Goal: Information Seeking & Learning: Learn about a topic

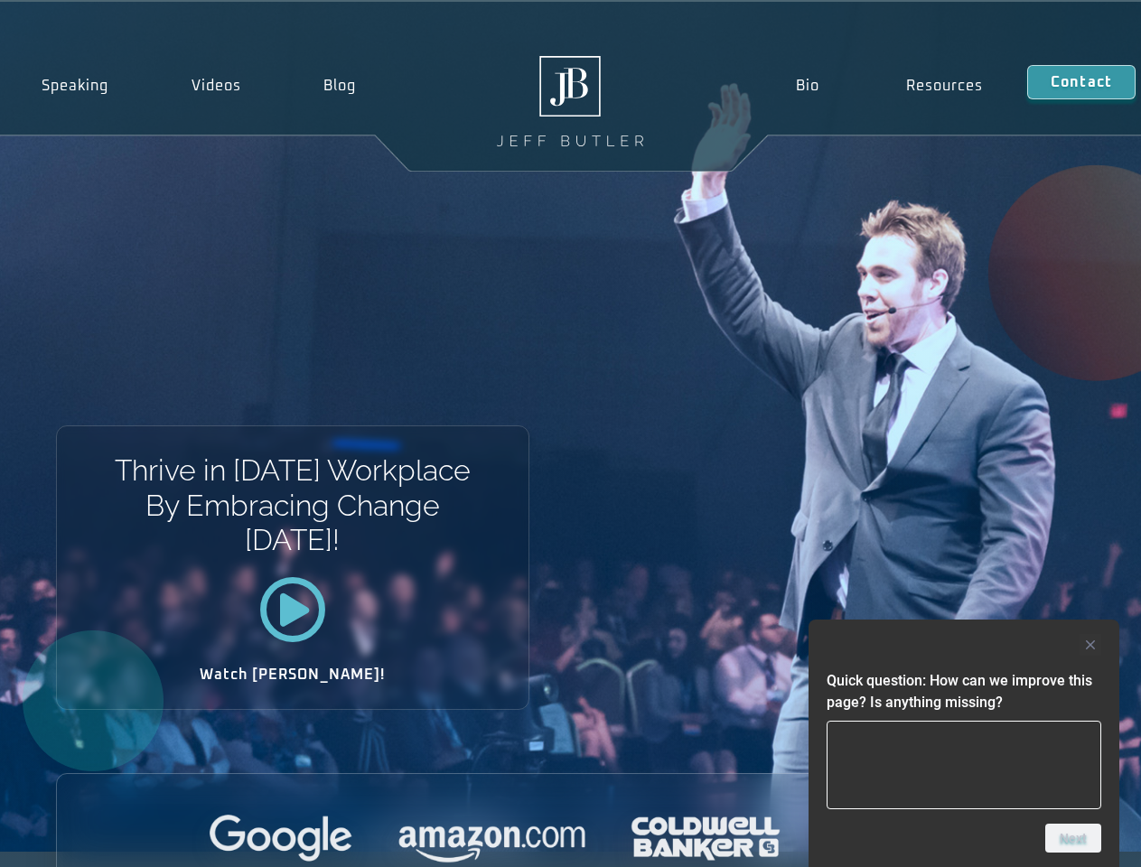
click at [570, 434] on div "Thrive in [DATE] Workplace By Embracing Change [DATE]! Watch [PERSON_NAME]!" at bounding box center [570, 427] width 1141 height 850
click at [964, 645] on div at bounding box center [964, 645] width 275 height 22
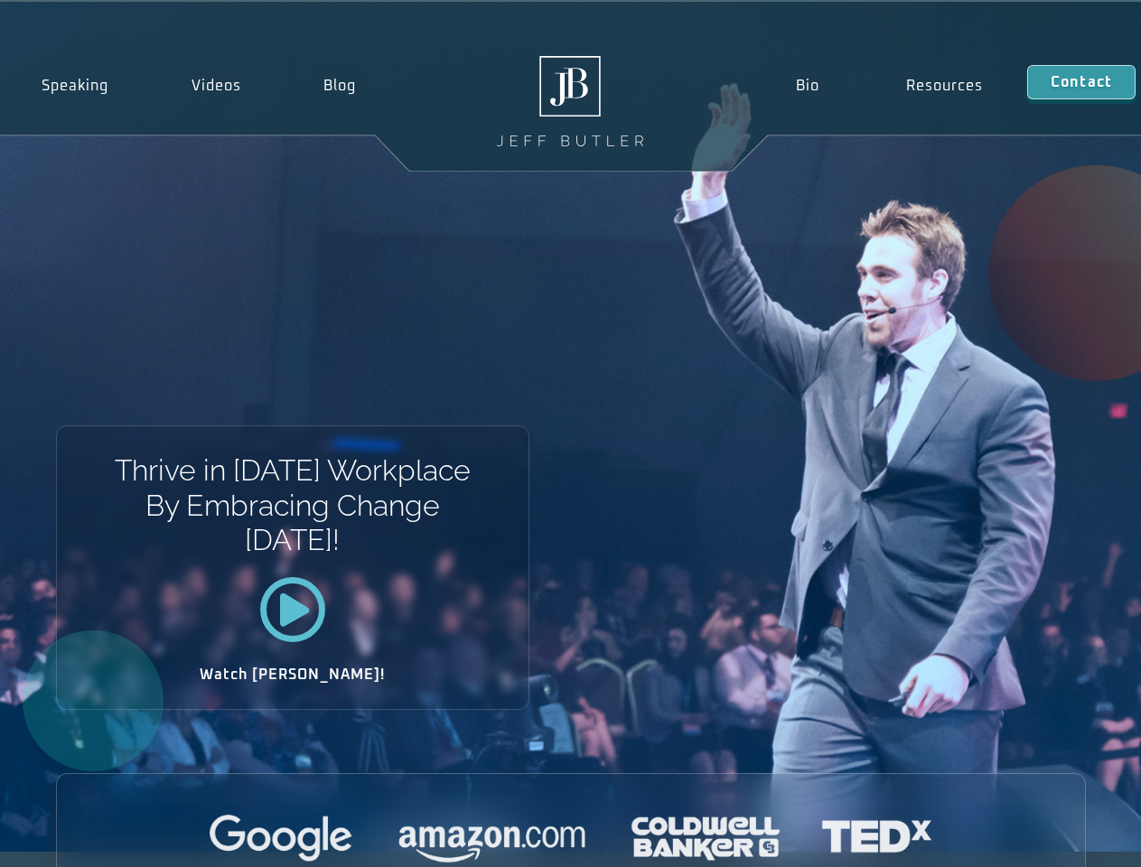
click at [1073, 839] on div at bounding box center [571, 840] width 1028 height 50
